Goal: Transaction & Acquisition: Purchase product/service

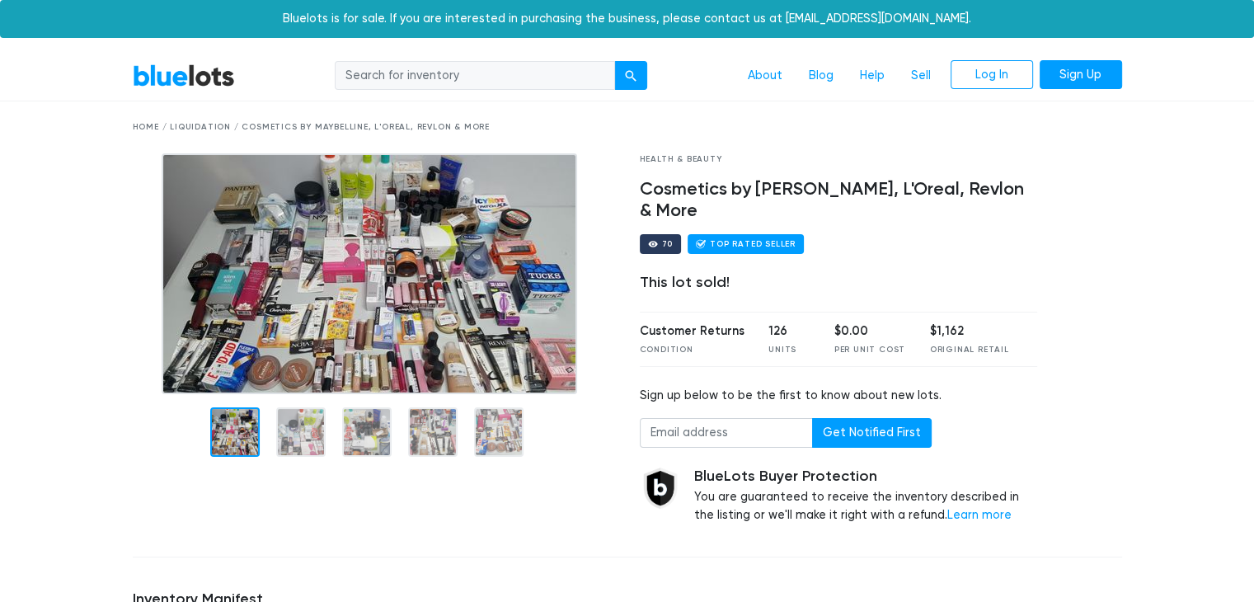
click at [502, 70] on input "search" at bounding box center [475, 76] width 280 height 30
click at [413, 76] on input "search" at bounding box center [475, 76] width 280 height 30
type input "maybelline"
click at [614, 61] on button "submit" at bounding box center [630, 76] width 33 height 30
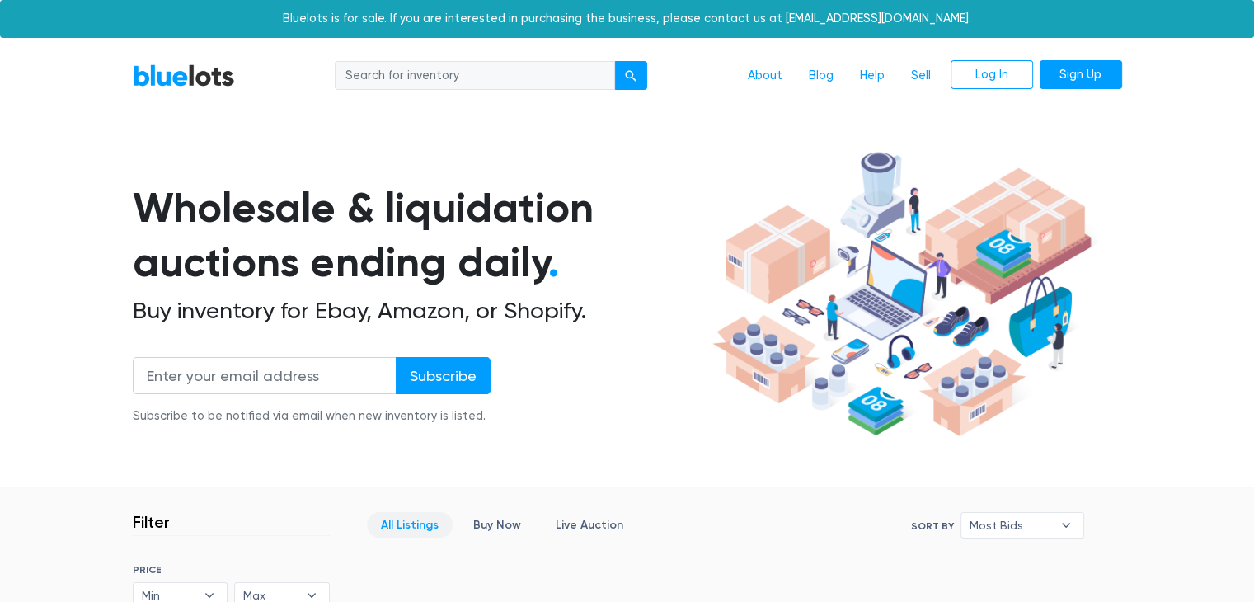
click at [441, 78] on input "search" at bounding box center [475, 76] width 280 height 30
click at [441, 78] on input "el" at bounding box center [475, 76] width 280 height 30
type input "elf"
click at [614, 61] on button "submit" at bounding box center [630, 76] width 33 height 30
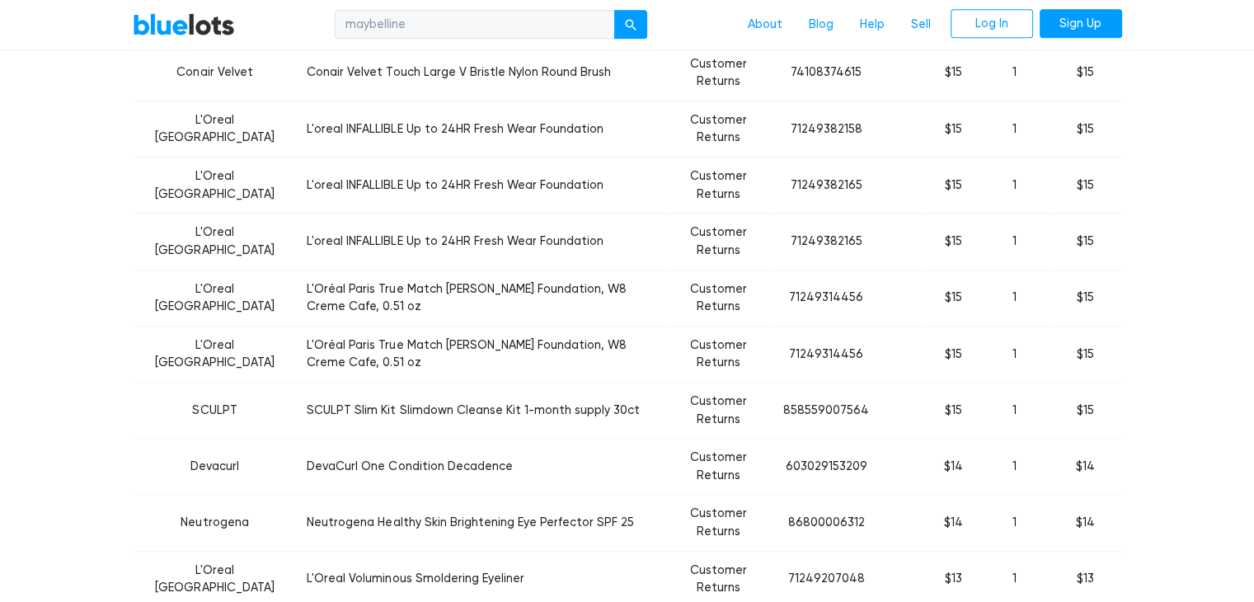
scroll to position [1269, 0]
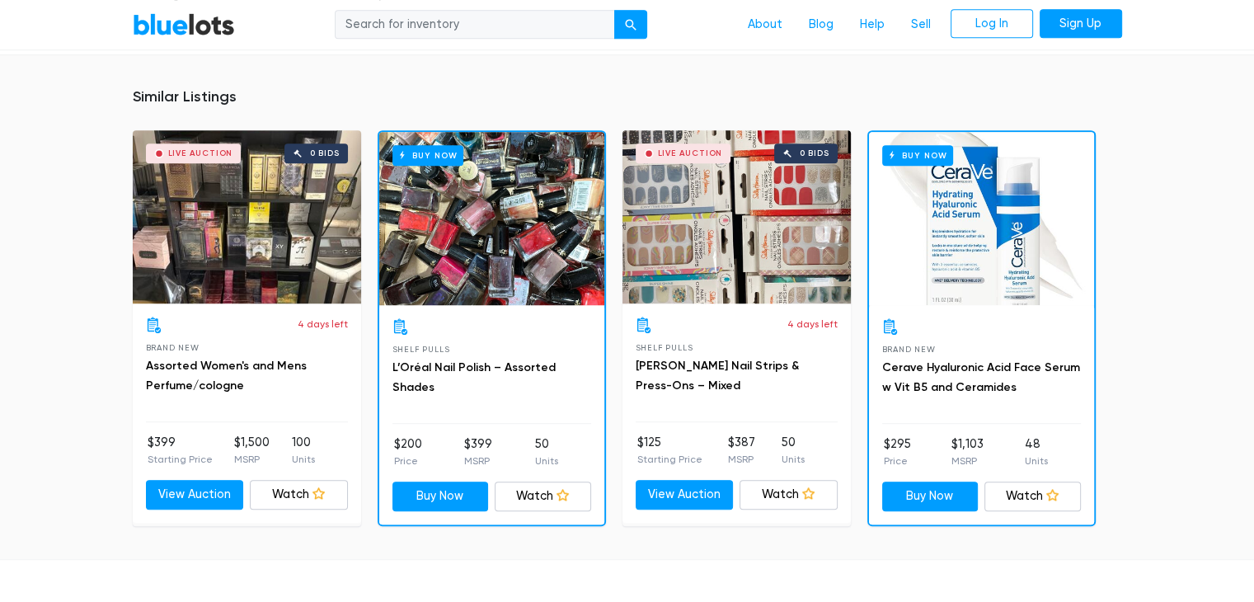
scroll to position [966, 0]
